Goal: Find contact information: Find contact information

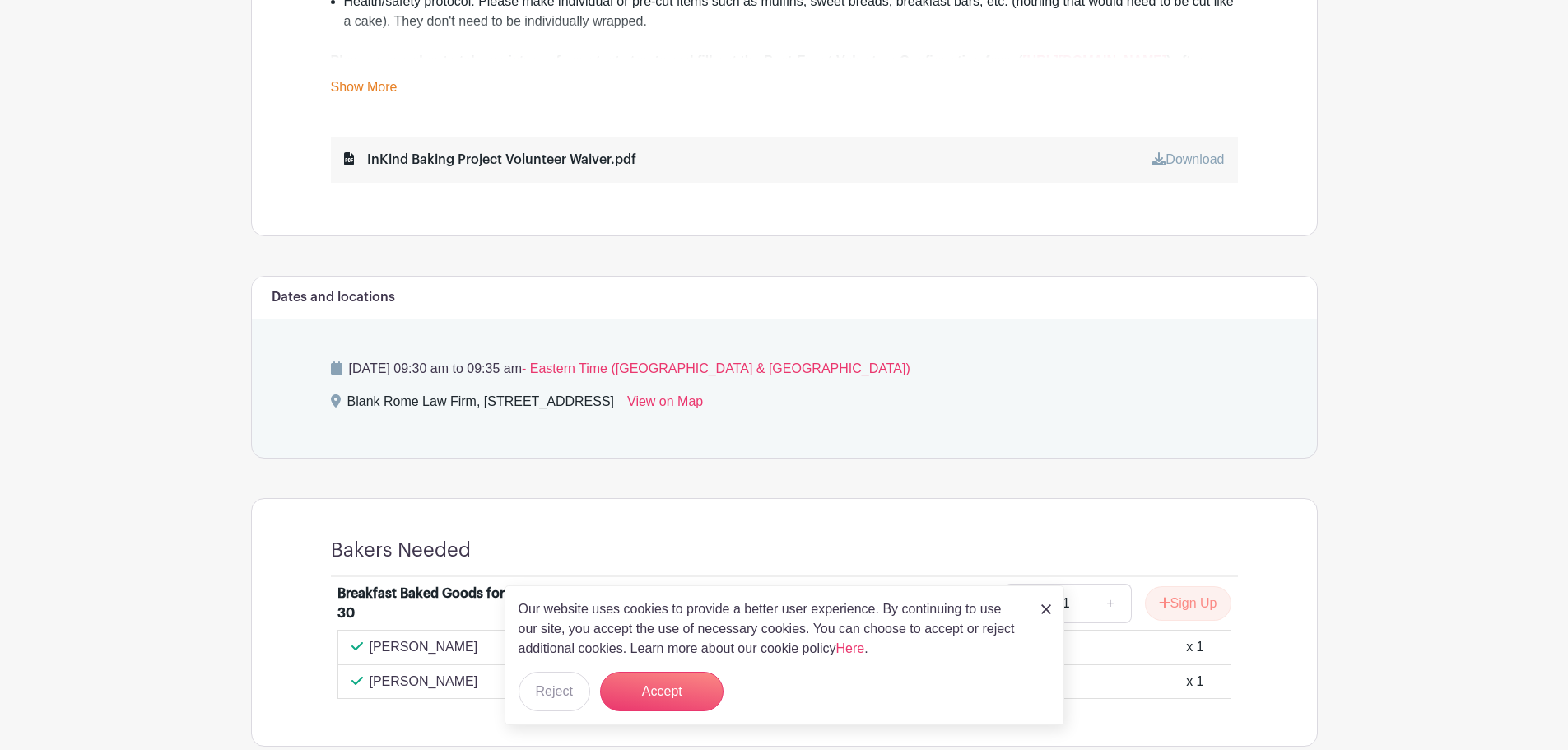
scroll to position [840, 0]
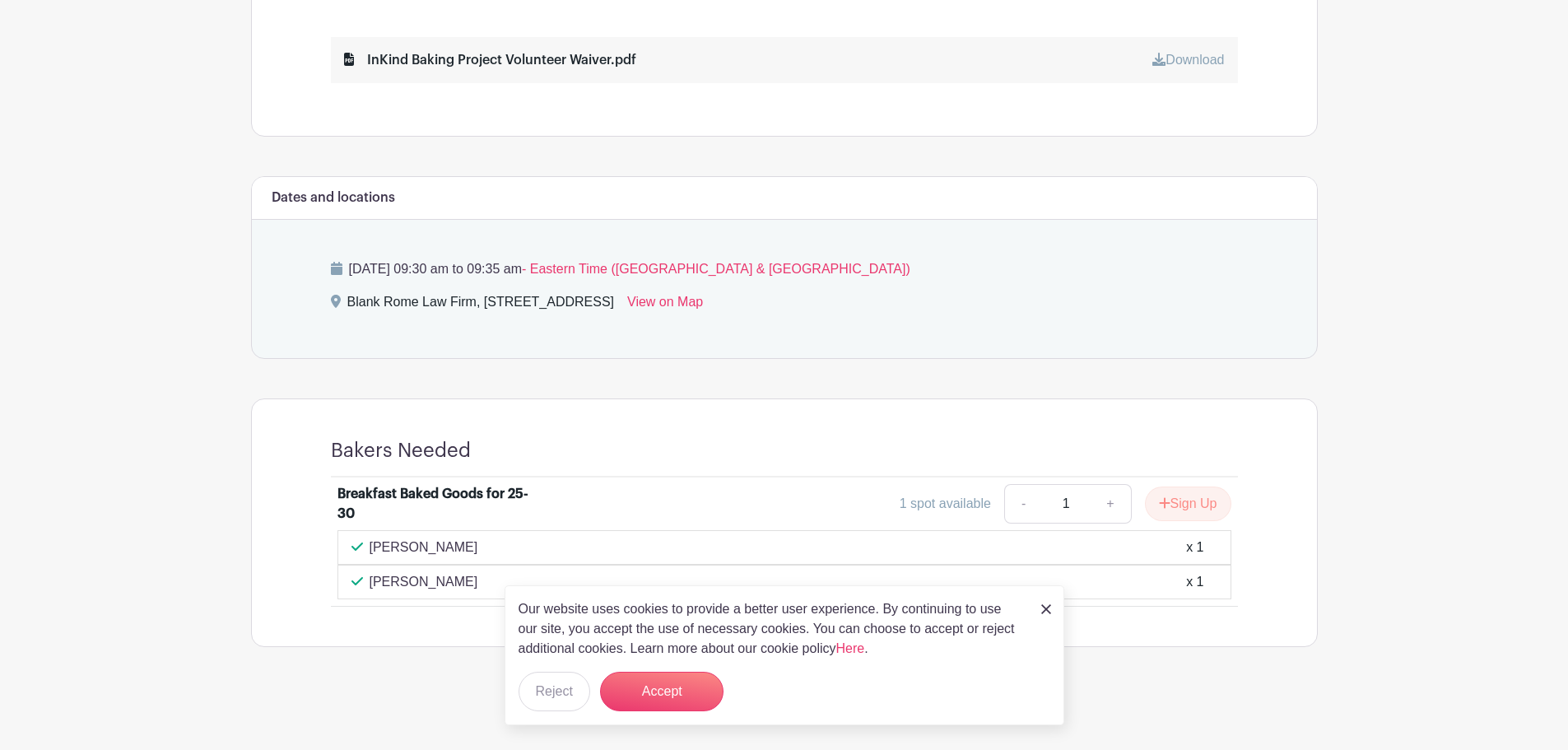
click at [375, 588] on p "[PERSON_NAME]" at bounding box center [424, 582] width 109 height 20
click at [399, 550] on p "[PERSON_NAME]" at bounding box center [424, 547] width 109 height 20
click at [389, 586] on p "[PERSON_NAME]" at bounding box center [424, 582] width 109 height 20
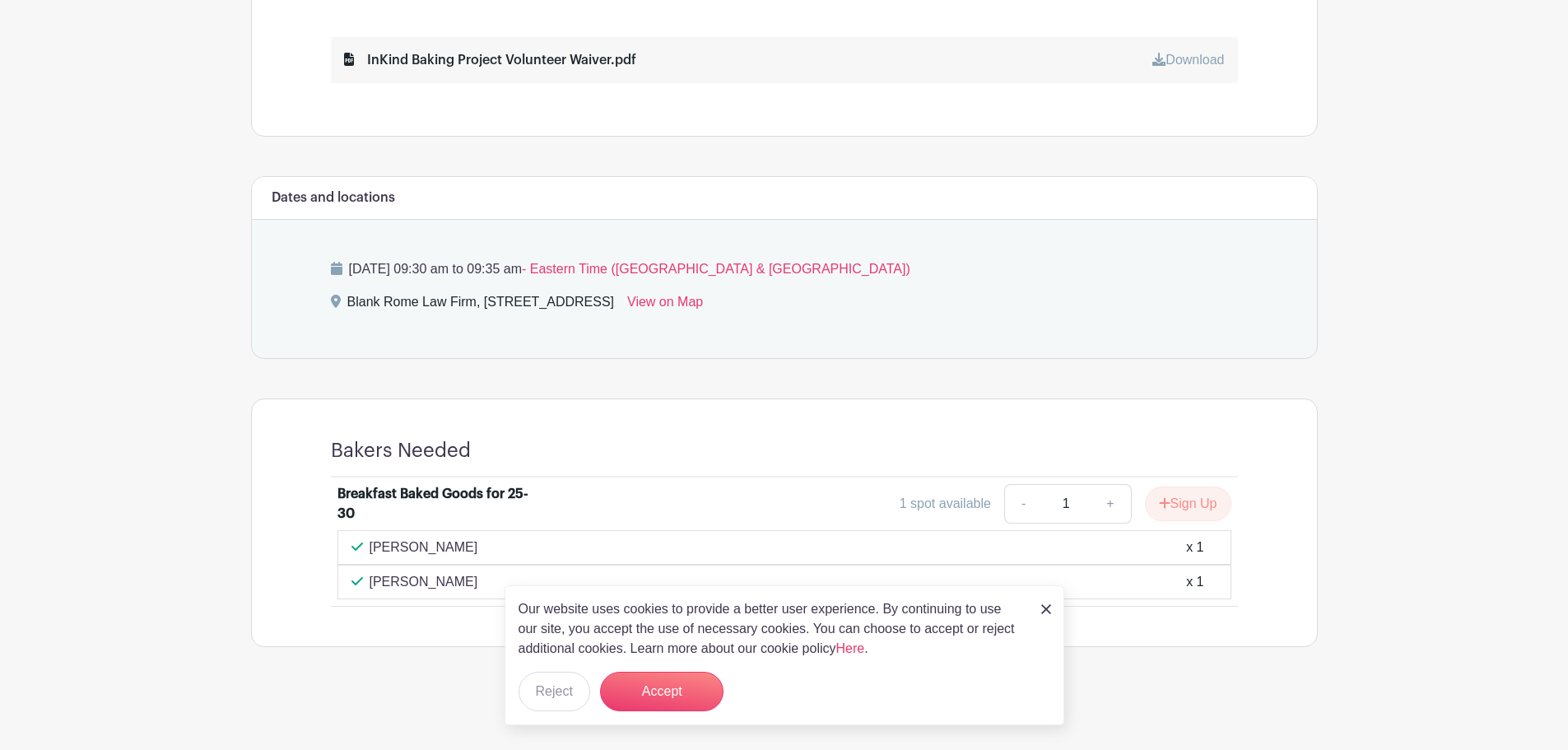
click at [389, 586] on p "[PERSON_NAME]" at bounding box center [424, 582] width 109 height 20
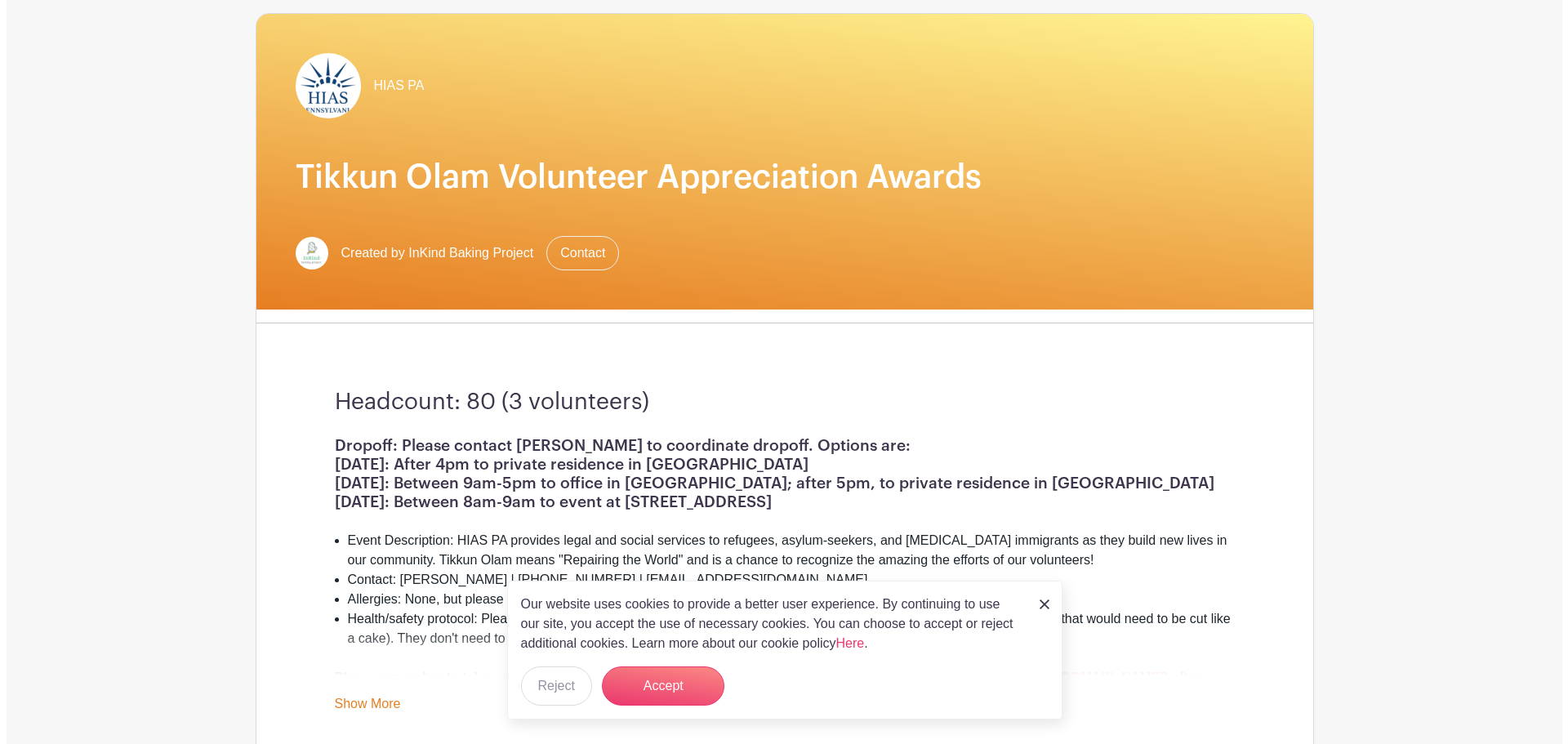
scroll to position [0, 0]
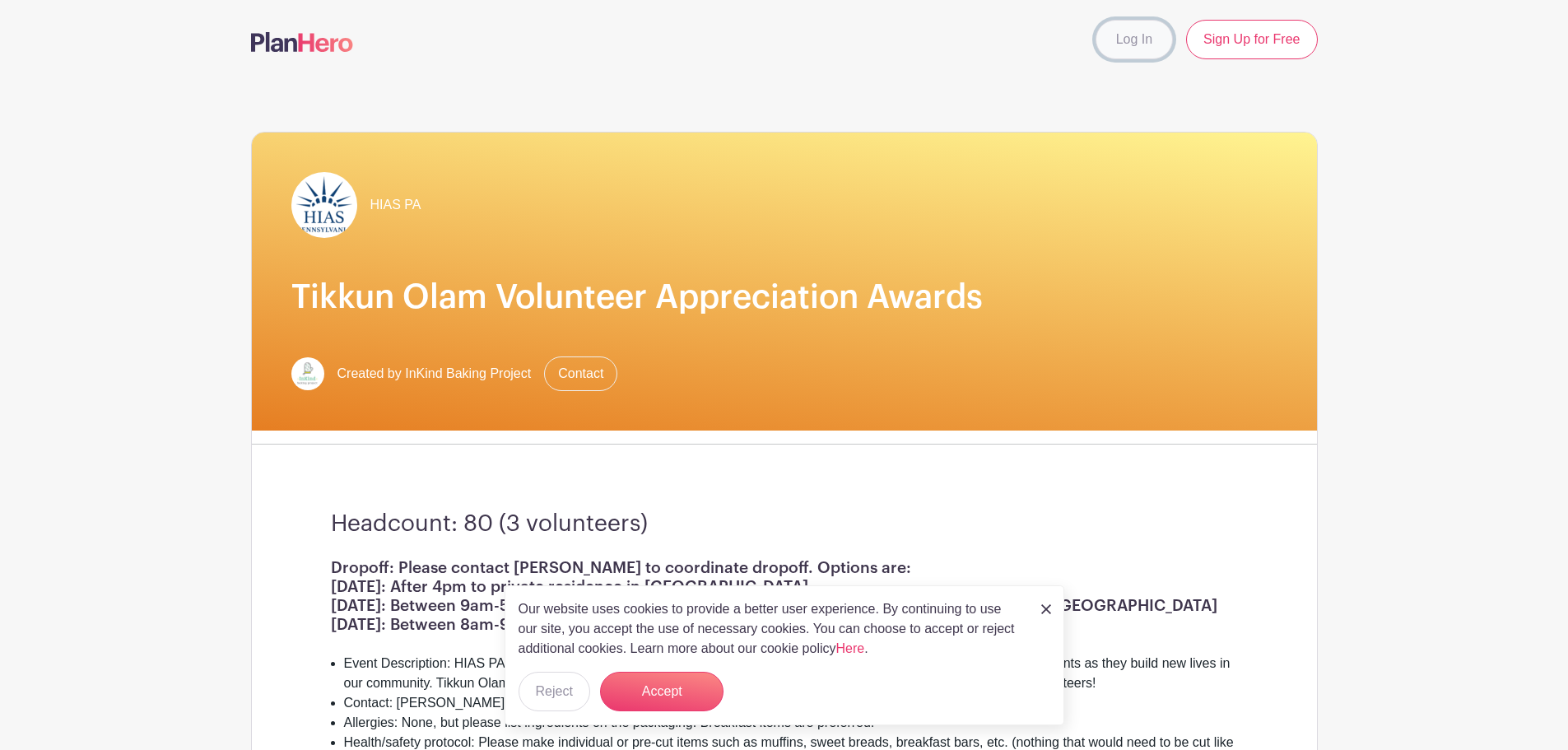
click at [1120, 24] on link "Log In" at bounding box center [1134, 40] width 78 height 40
click at [1119, 33] on link "Log In" at bounding box center [1134, 40] width 78 height 40
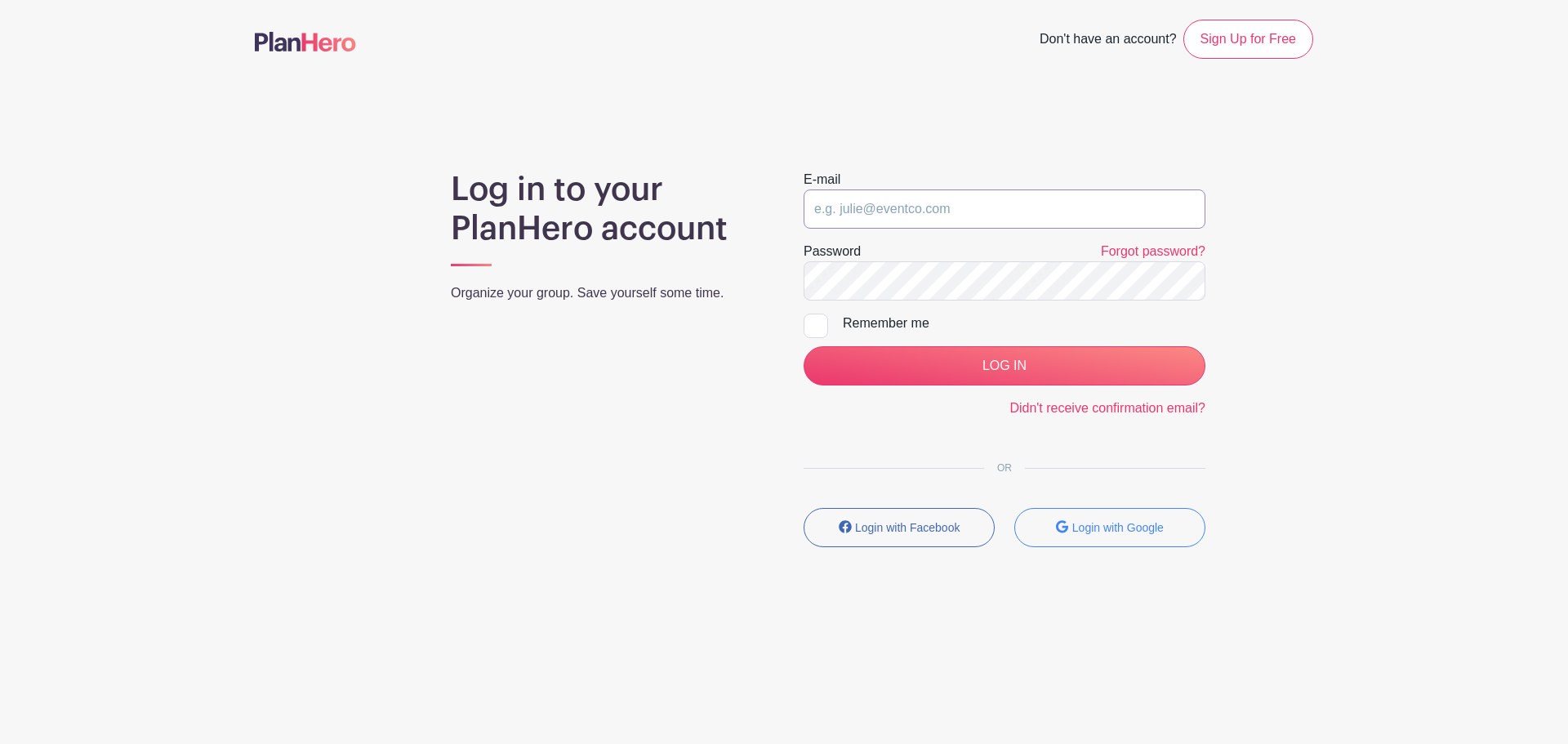
click at [1011, 200] on input "email" at bounding box center [1004, 209] width 402 height 39
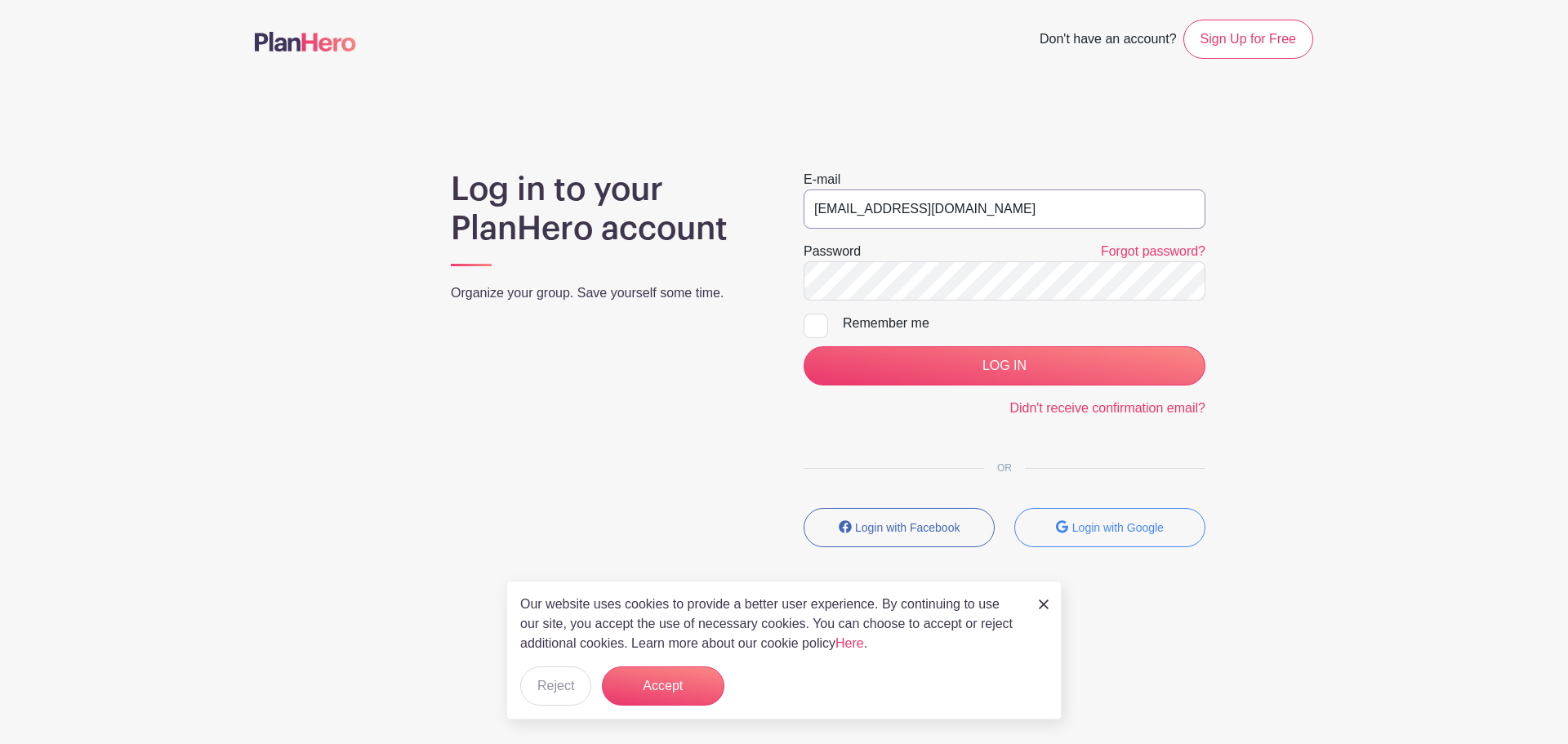
type input "[EMAIL_ADDRESS][DOMAIN_NAME]"
click at [803, 346] on input "LOG IN" at bounding box center [1004, 366] width 402 height 39
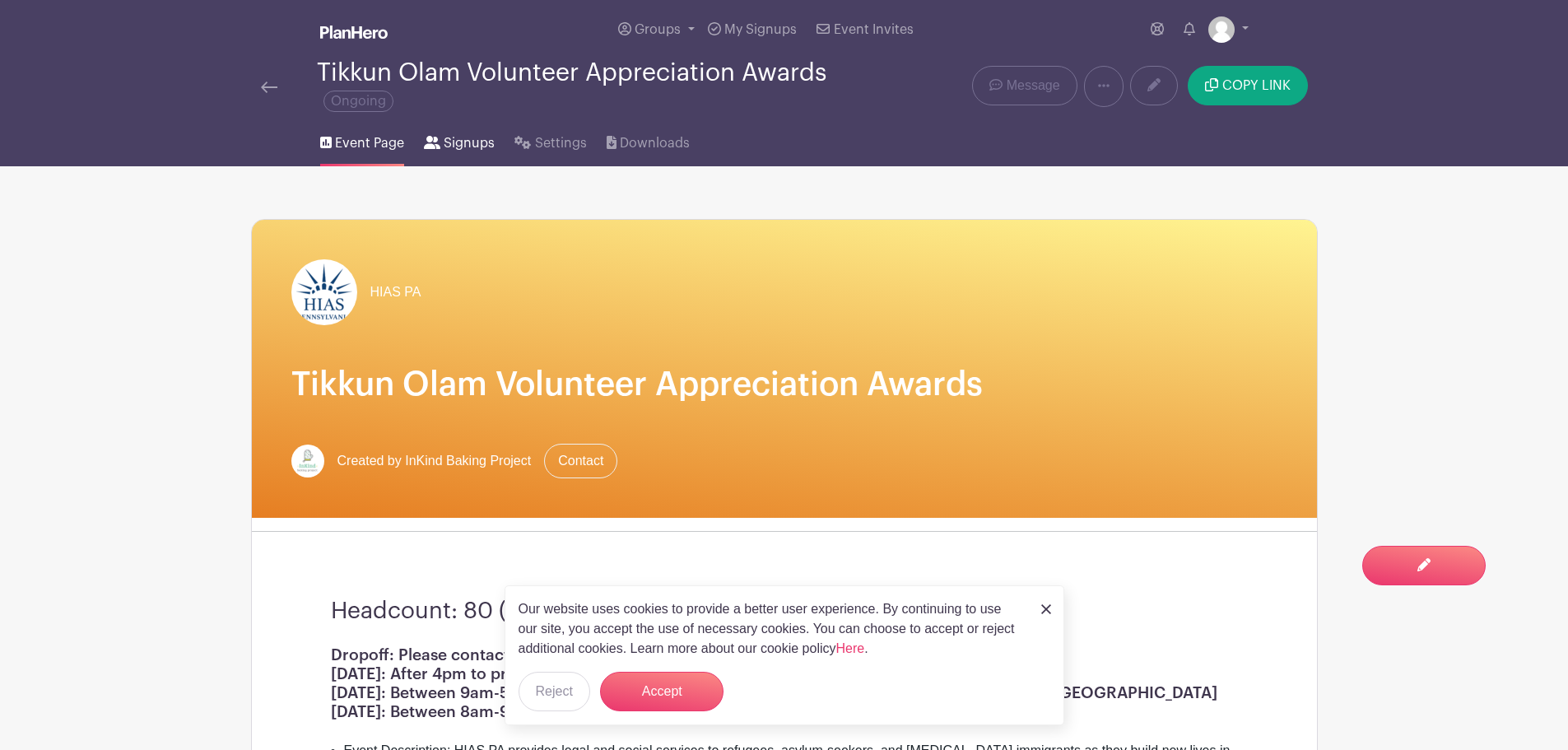
click at [486, 142] on span "Signups" at bounding box center [469, 143] width 51 height 20
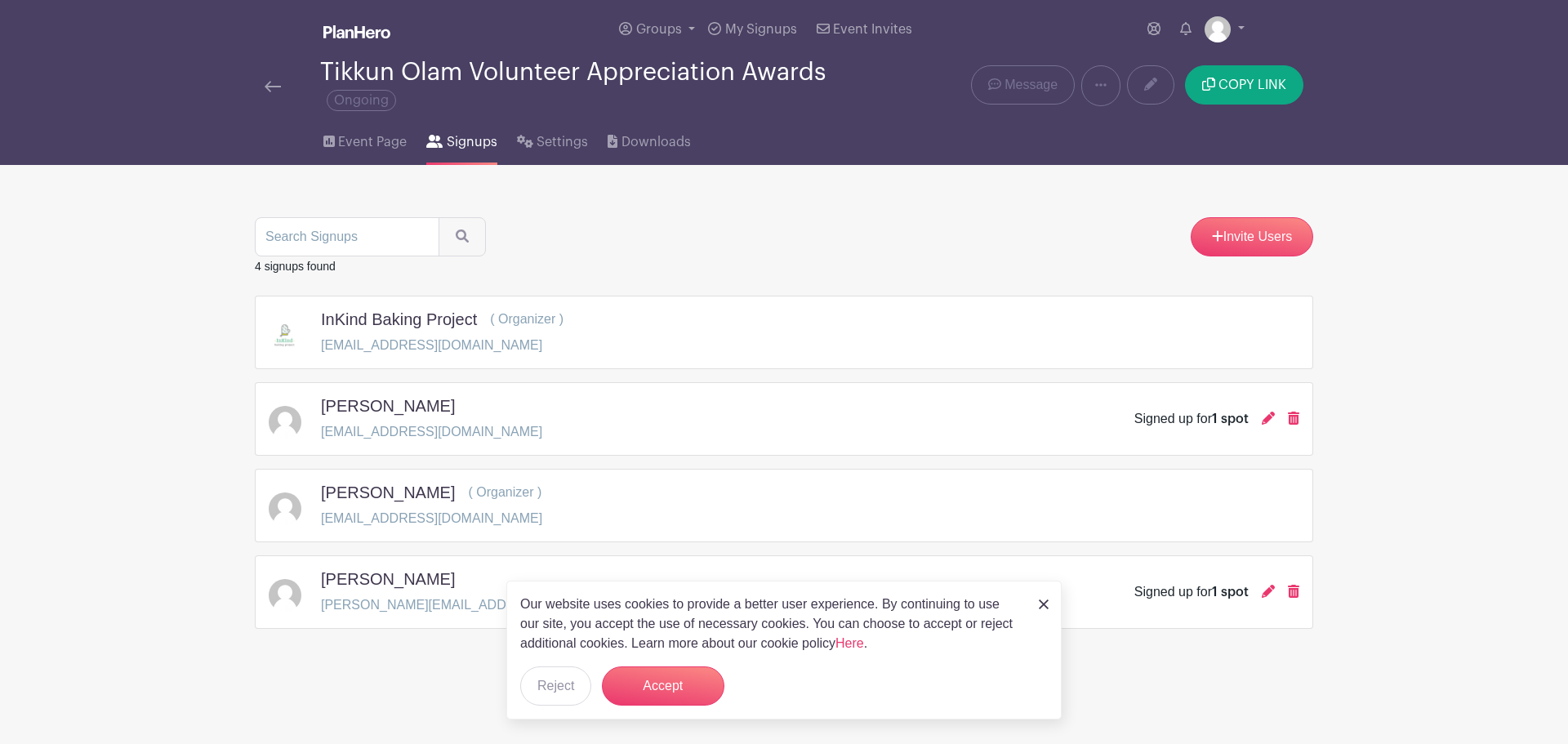
click at [369, 425] on p "[EMAIL_ADDRESS][DOMAIN_NAME]" at bounding box center [432, 432] width 222 height 20
copy div "[EMAIL_ADDRESS][DOMAIN_NAME]"
click at [559, 676] on button "Reject" at bounding box center [556, 687] width 71 height 39
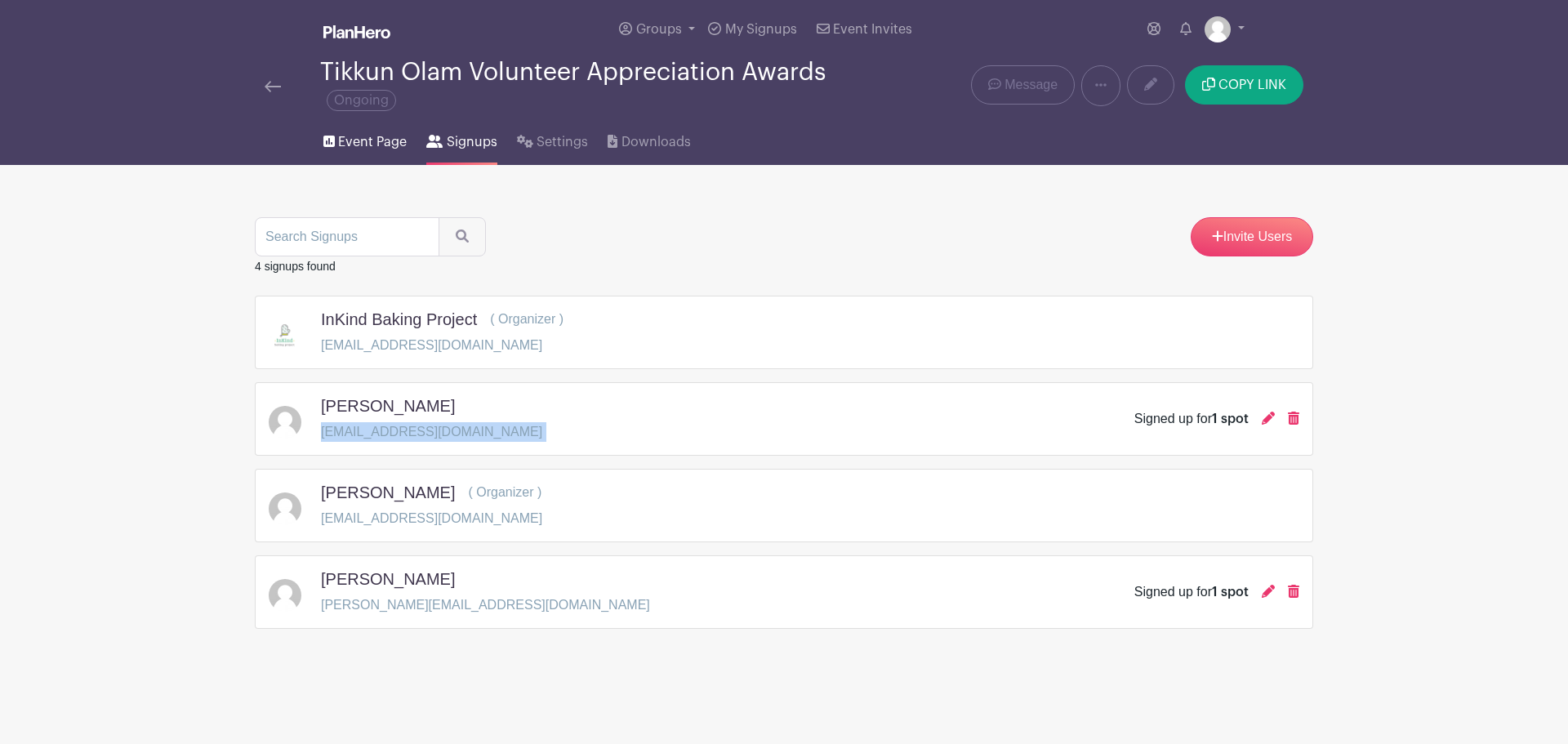
click at [367, 129] on link "Event Page" at bounding box center [364, 139] width 83 height 52
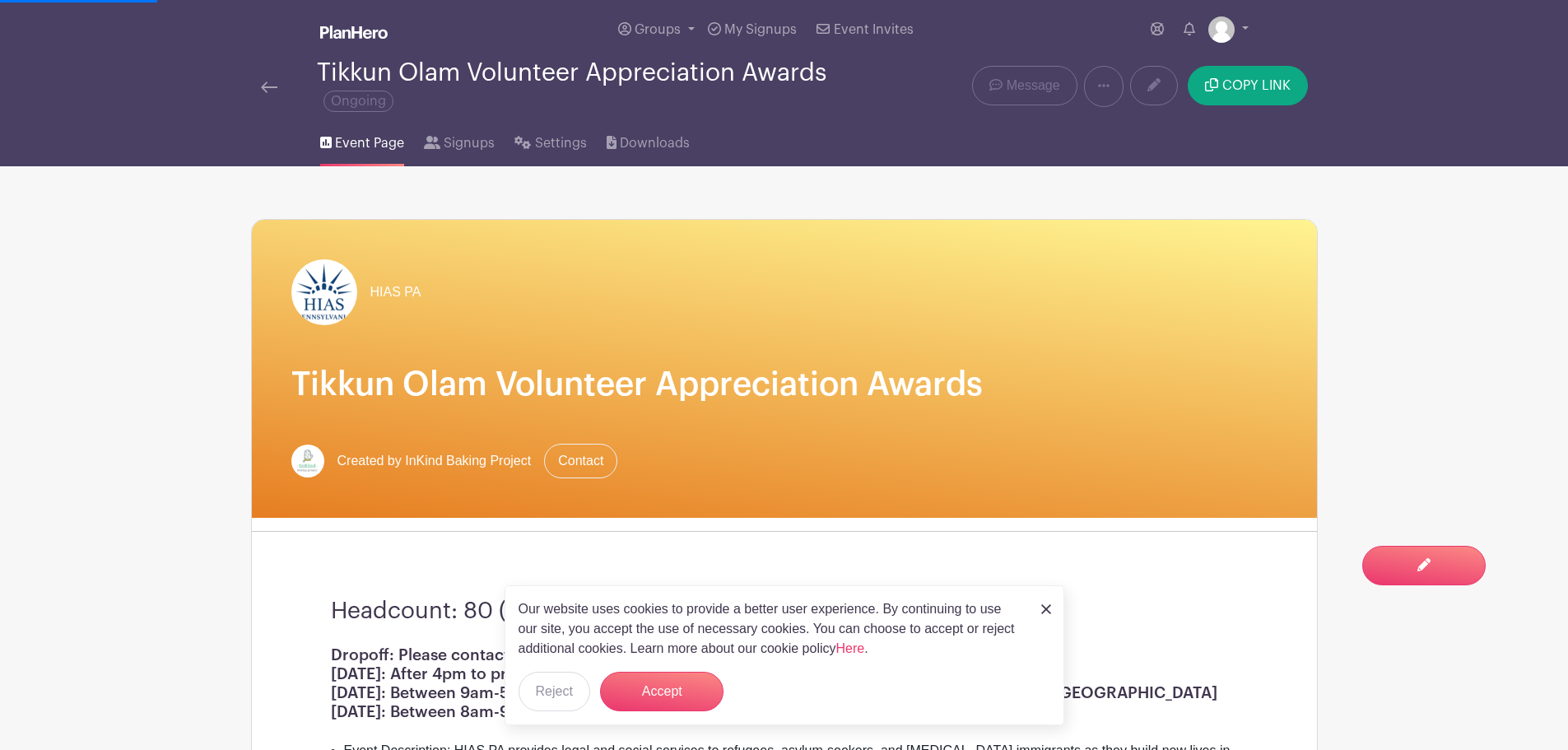
click at [366, 146] on span "Event Page" at bounding box center [369, 143] width 69 height 20
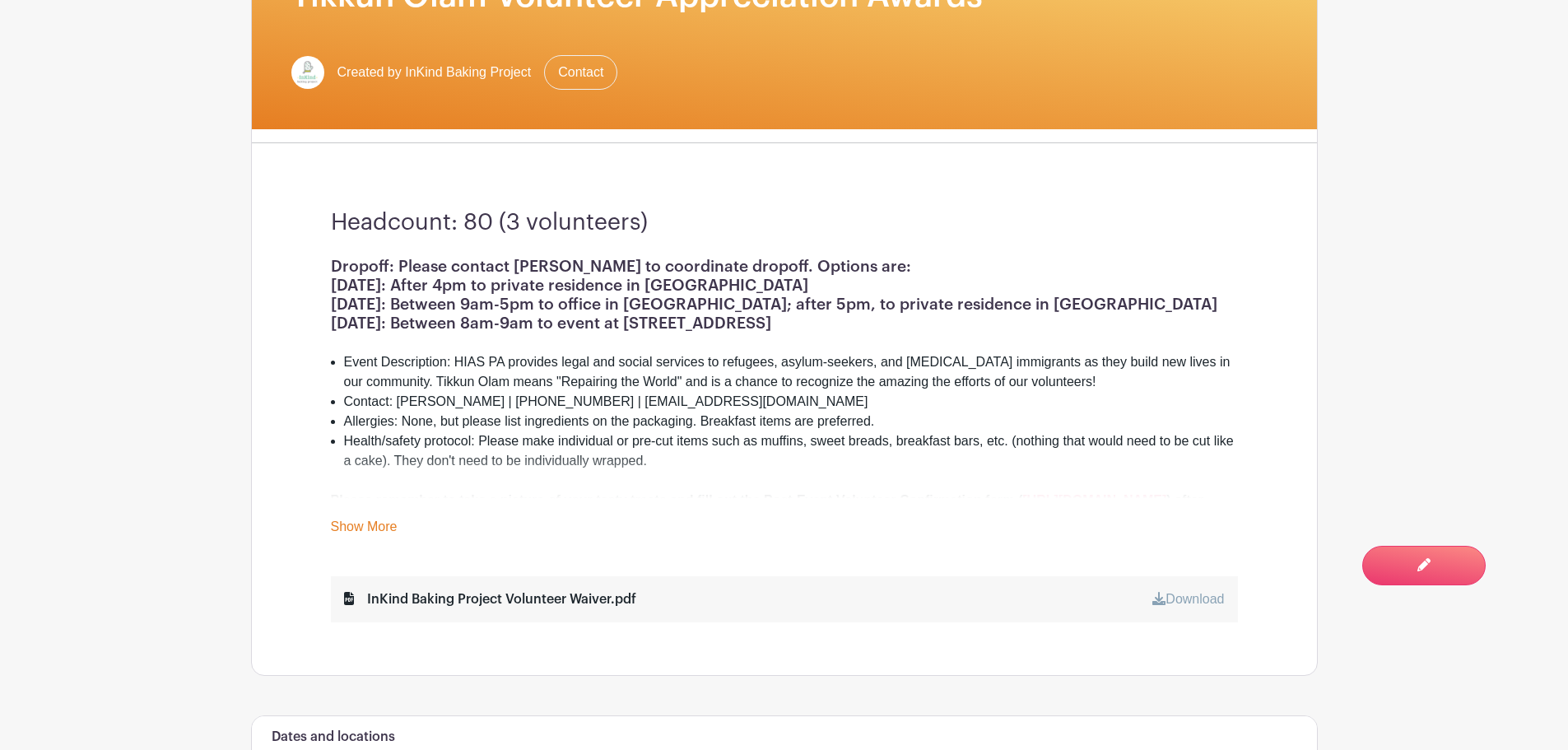
scroll to position [576, 0]
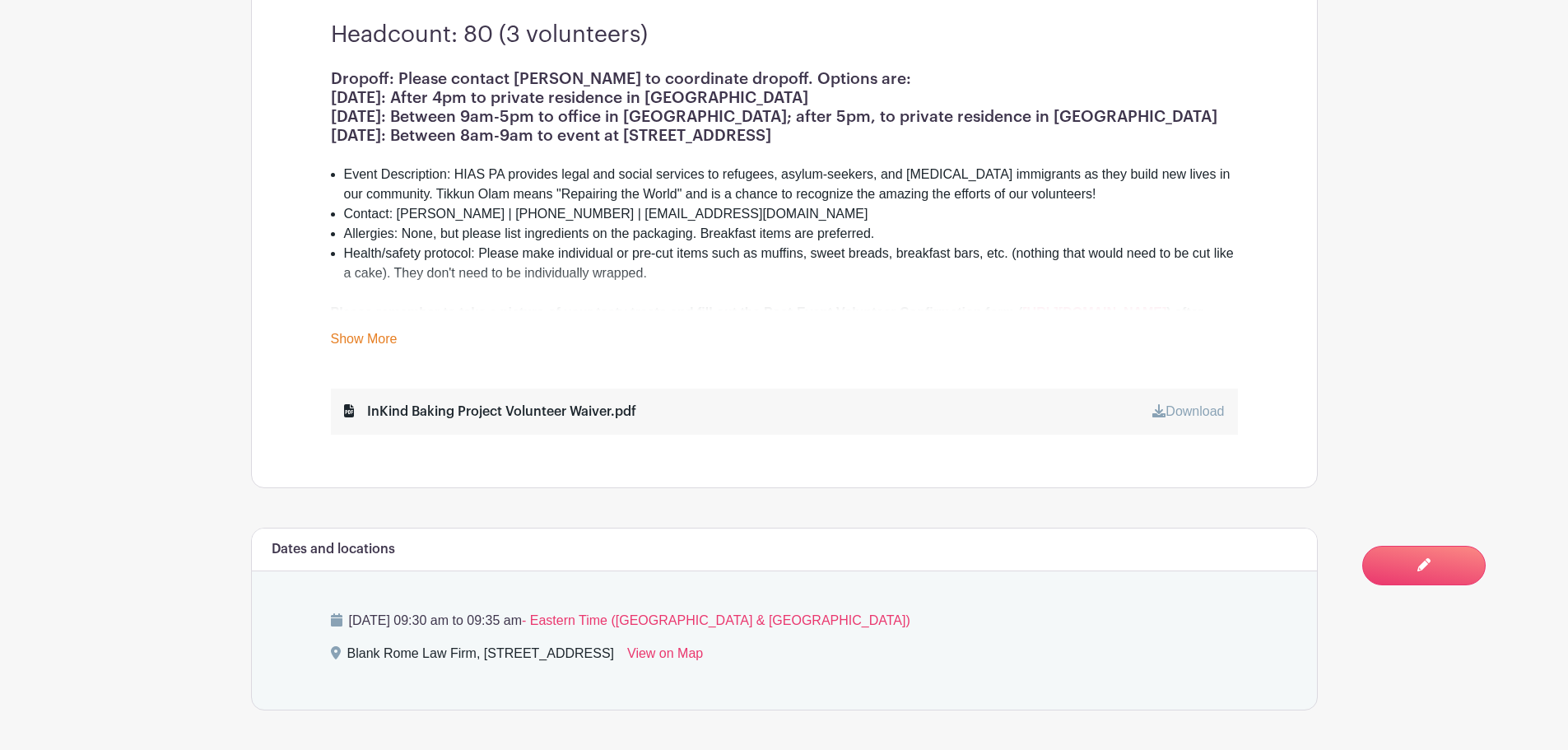
click at [384, 338] on link "Show More" at bounding box center [364, 342] width 67 height 21
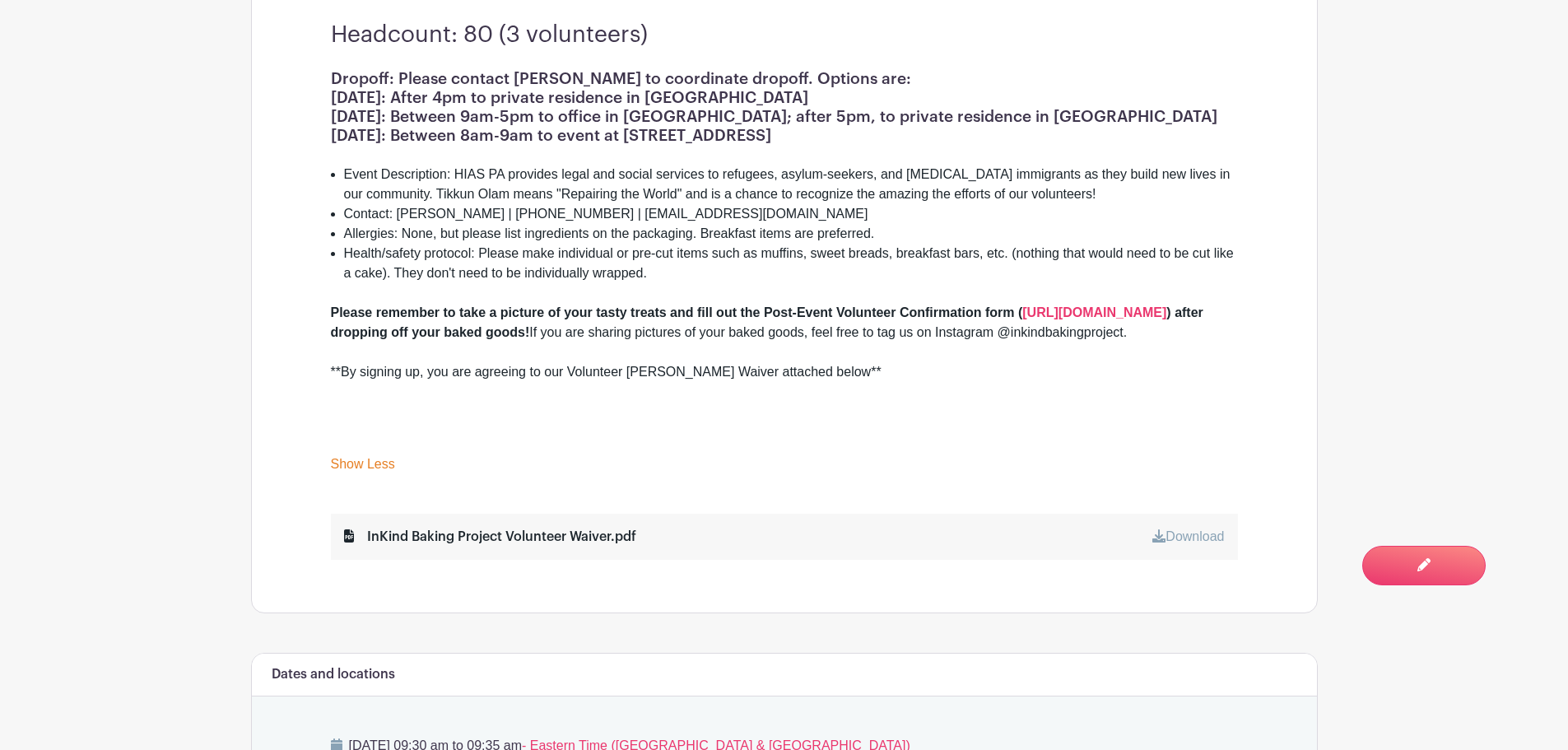
click at [340, 95] on h1 "Dropoff: Please contact [PERSON_NAME] to coordinate dropoff. Options are: [DATE…" at bounding box center [784, 107] width 907 height 76
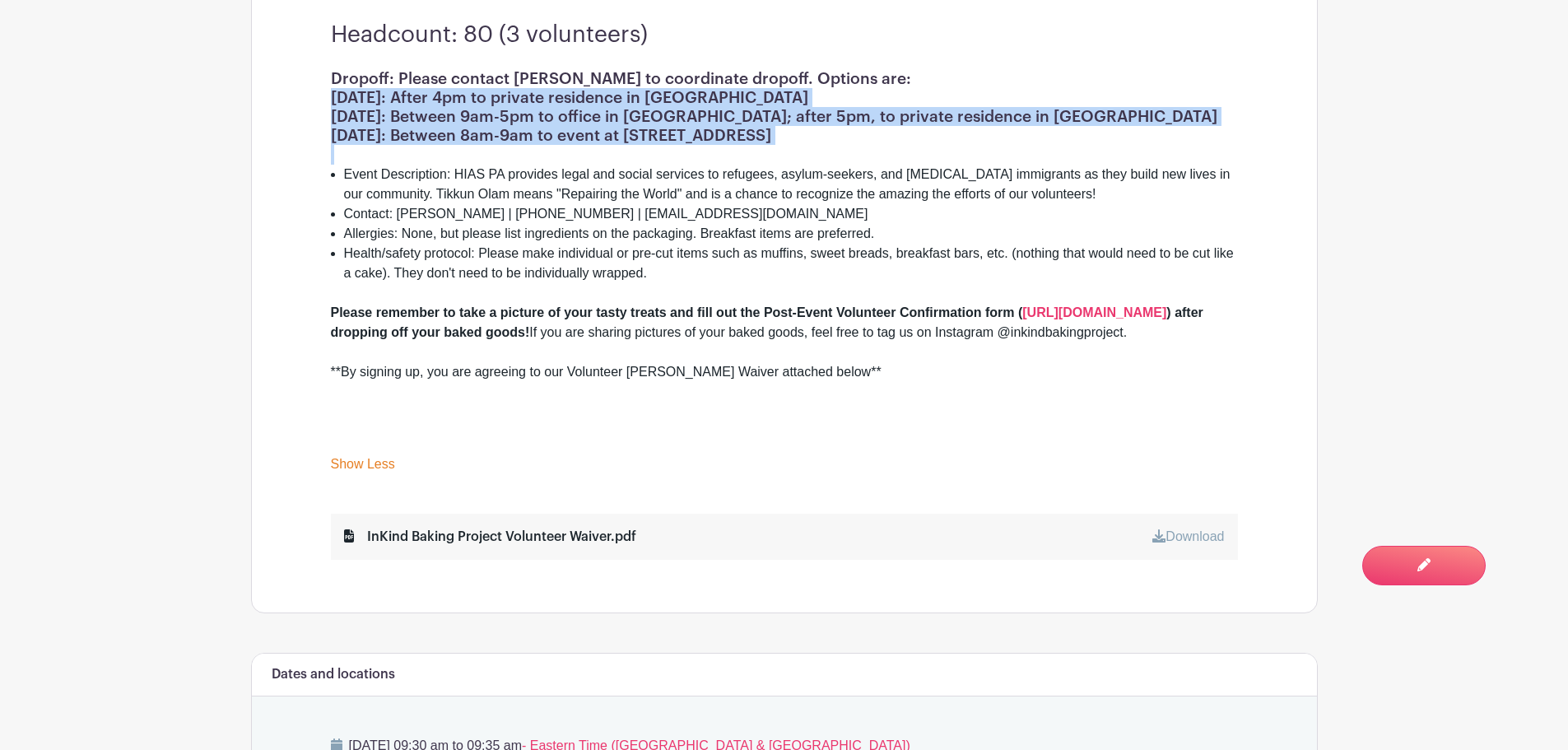
drag, startPoint x: 340, startPoint y: 95, endPoint x: 1026, endPoint y: 133, distance: 687.1
click at [1026, 133] on h1 "Dropoff: Please contact [PERSON_NAME] to coordinate dropoff. Options are: [DATE…" at bounding box center [784, 107] width 907 height 76
copy h1 "[DATE]: After 4pm to private residence in [GEOGRAPHIC_DATA] [DATE]: Between 9am…"
